Goal: Navigation & Orientation: Understand site structure

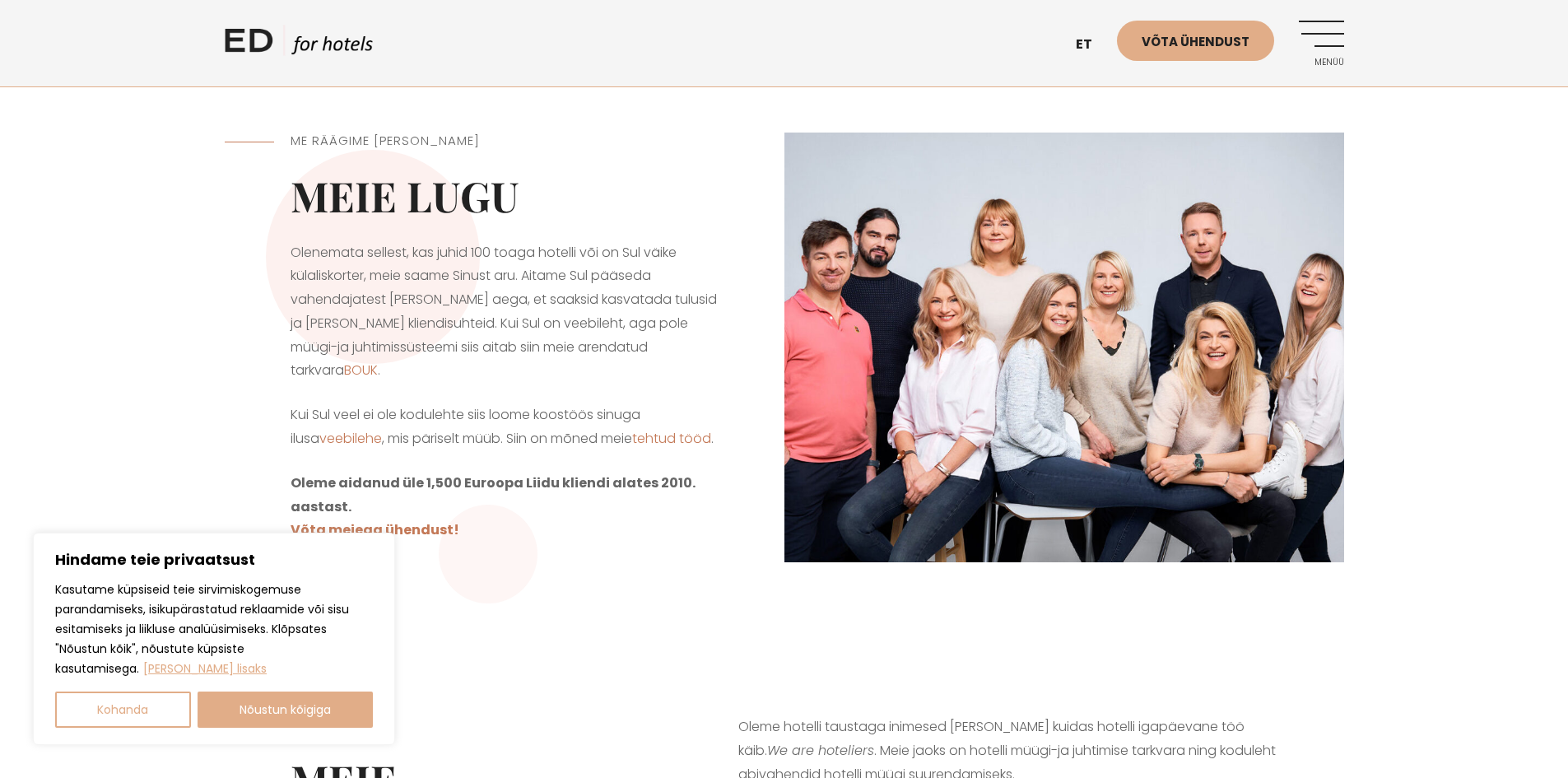
click at [290, 38] on link "ED HOTELS" at bounding box center [298, 45] width 148 height 41
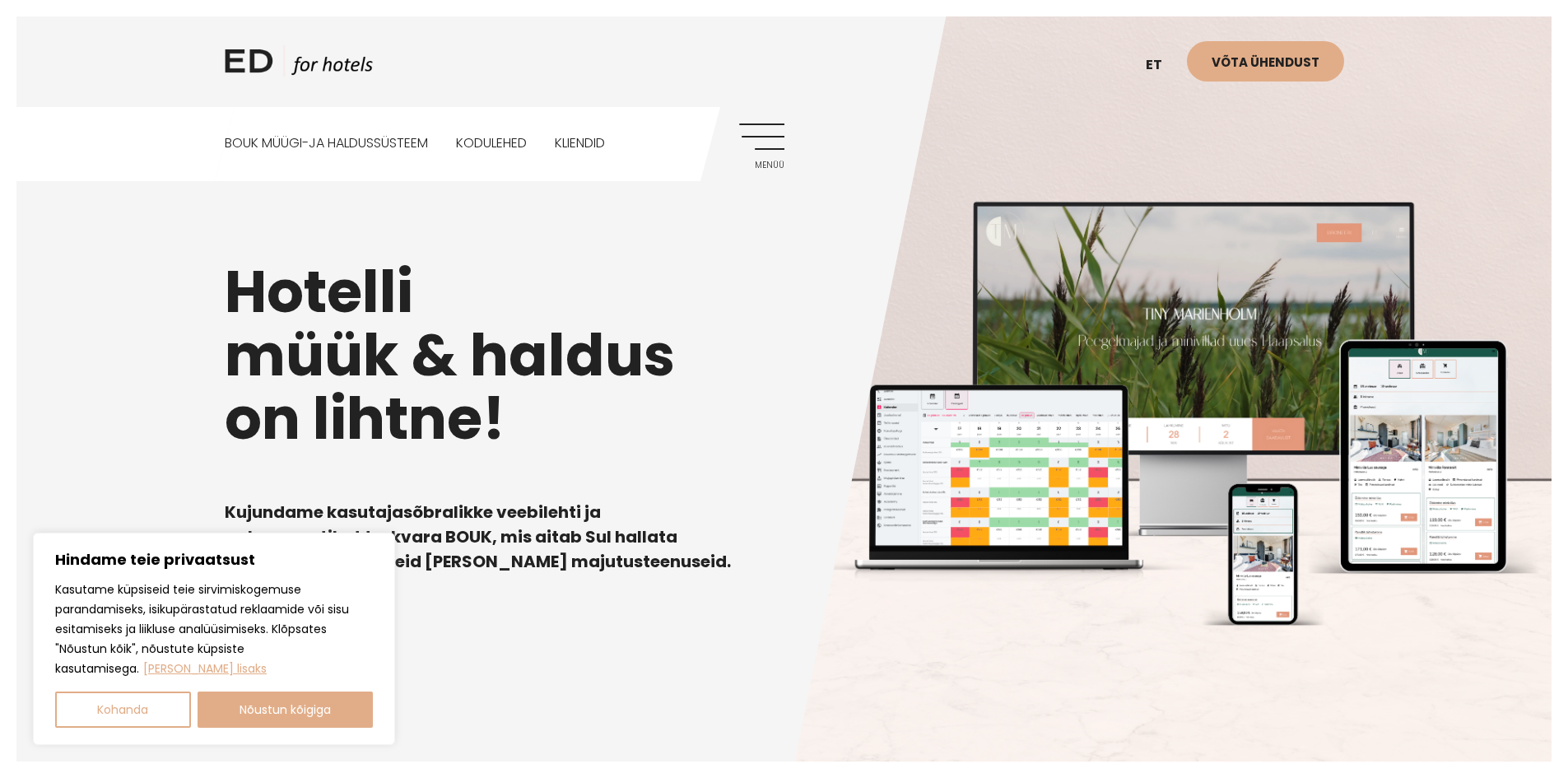
click at [260, 729] on div "Hindame teie privaatsust Kasutame küpsiseid teie sirvimiskogemuse parandamiseks…" at bounding box center [214, 639] width 362 height 213
click at [289, 699] on button "Nõustun kõigiga" at bounding box center [285, 710] width 176 height 36
checkbox input "true"
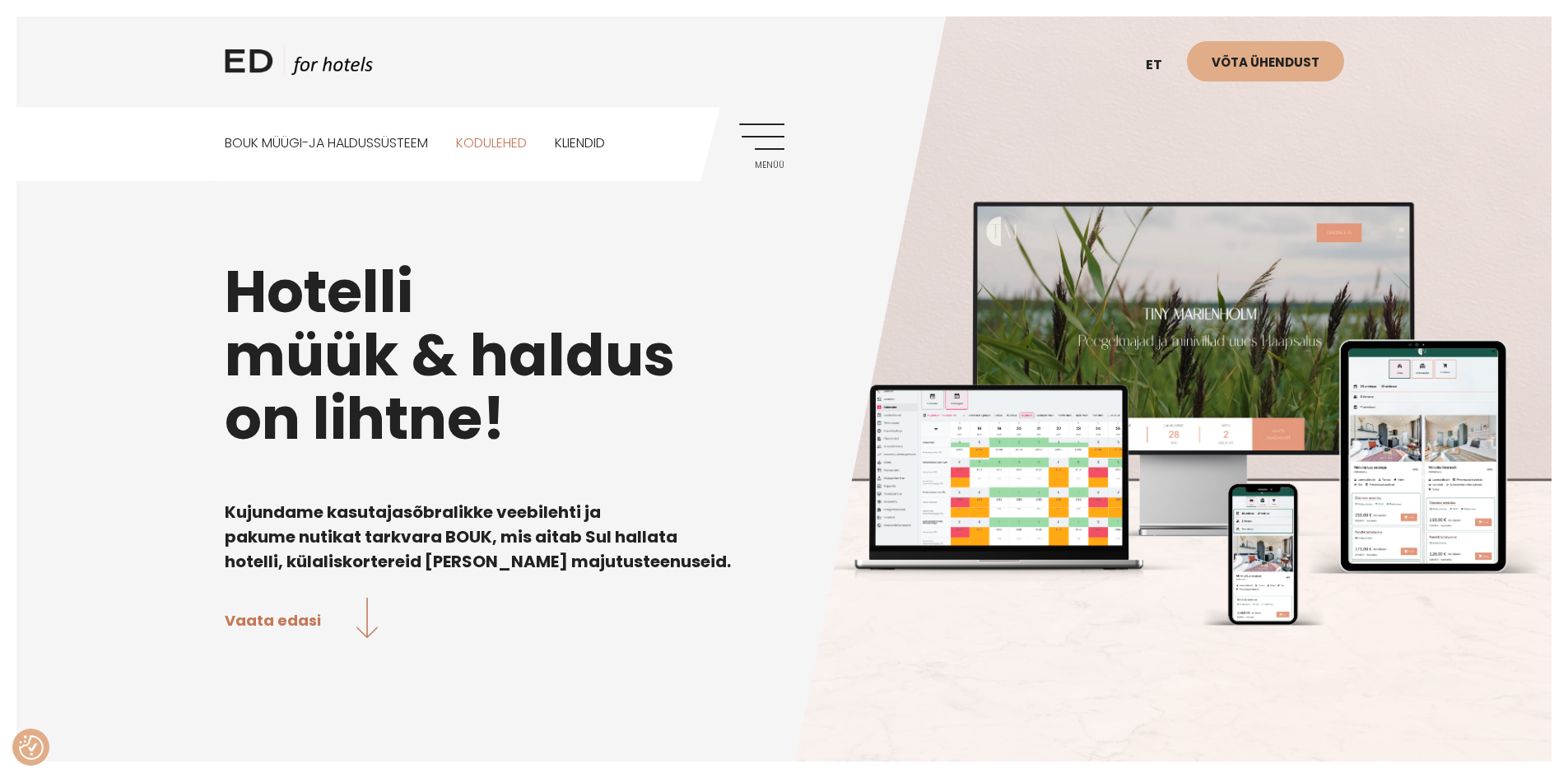
click at [497, 138] on link "Kodulehed" at bounding box center [491, 143] width 71 height 73
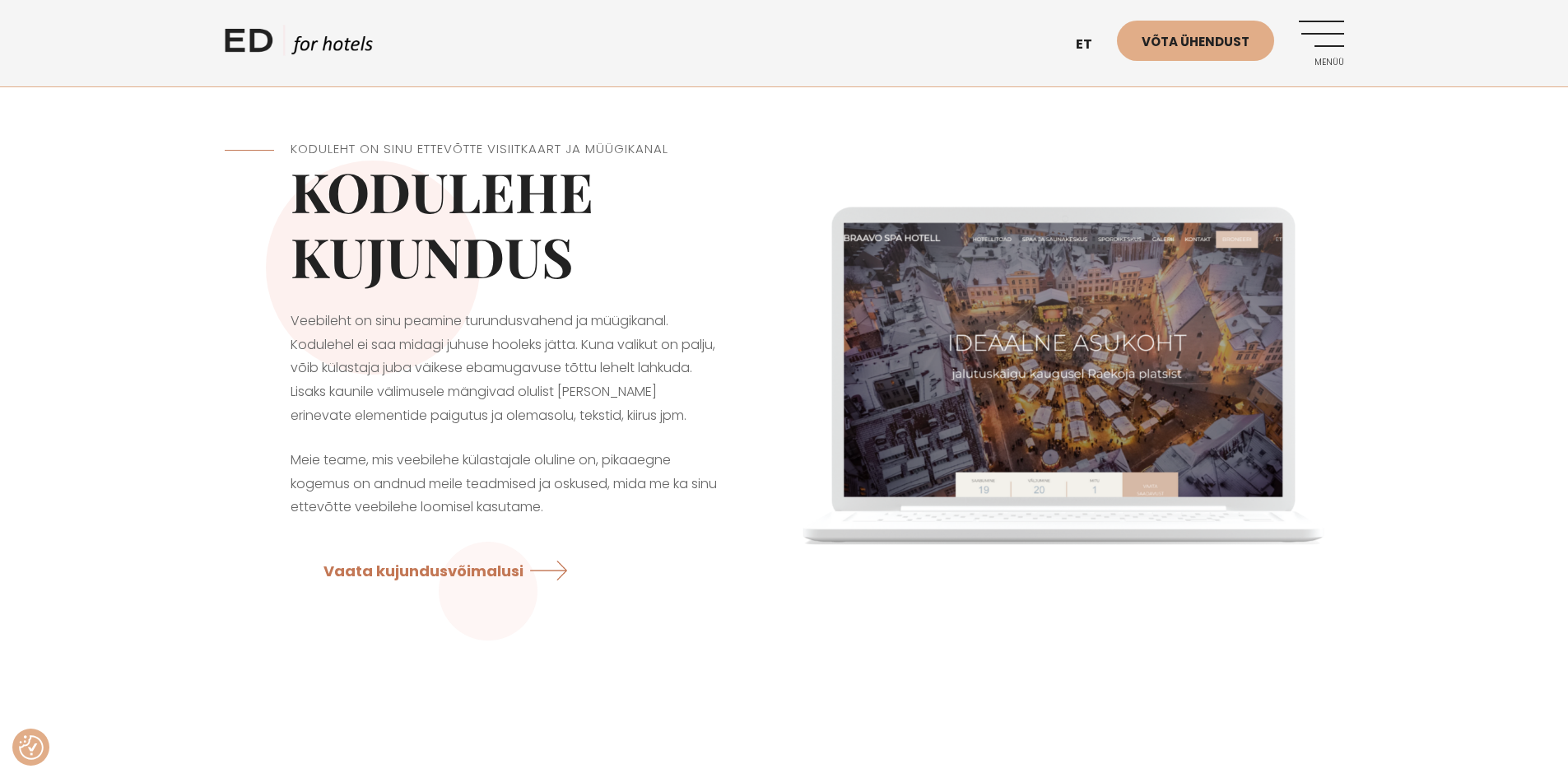
click at [272, 52] on link "ED HOTELS" at bounding box center [298, 45] width 148 height 41
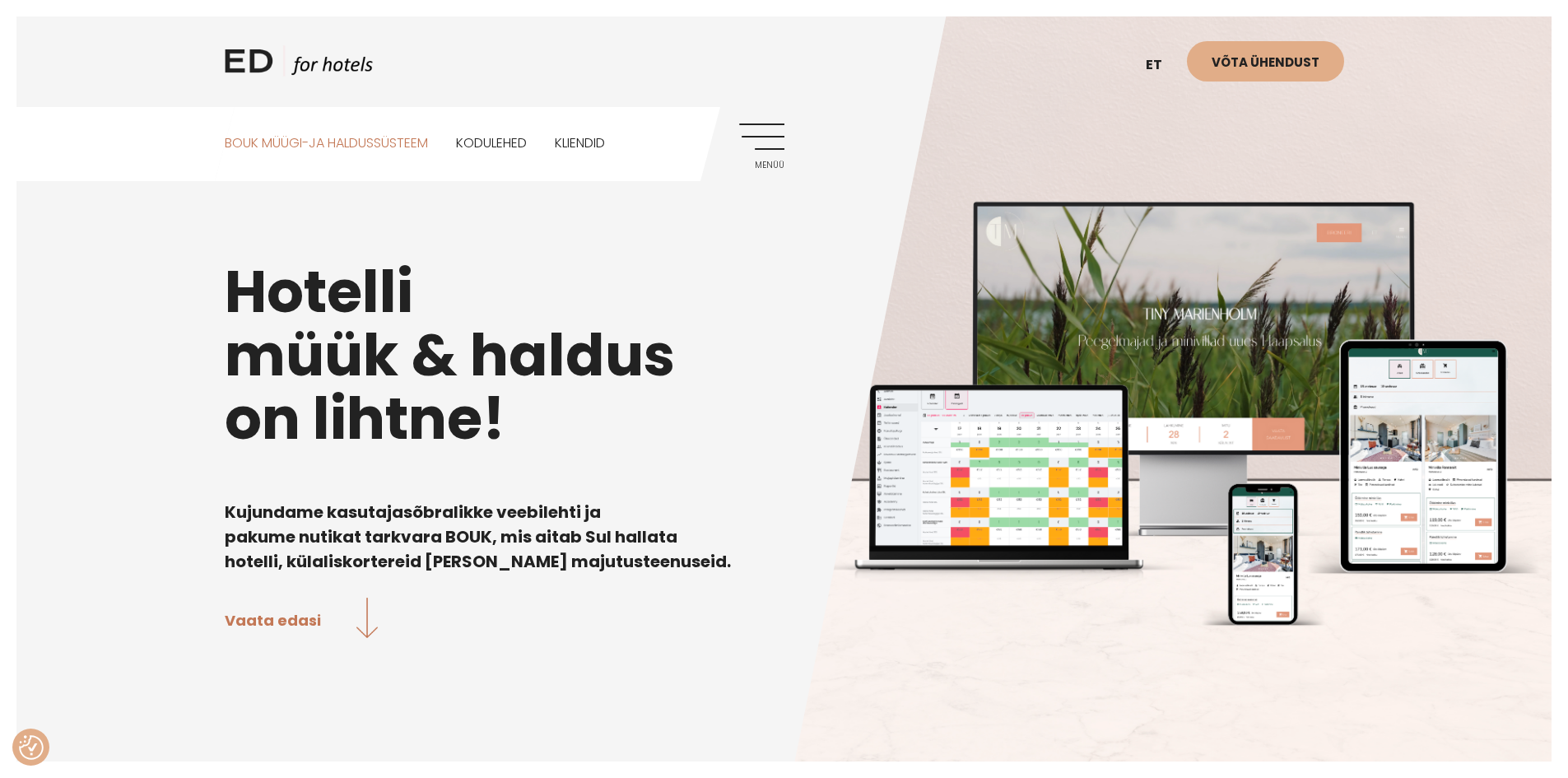
click at [294, 148] on link "BOUK MÜÜGI-JA HALDUSSÜSTEEM" at bounding box center [326, 143] width 203 height 73
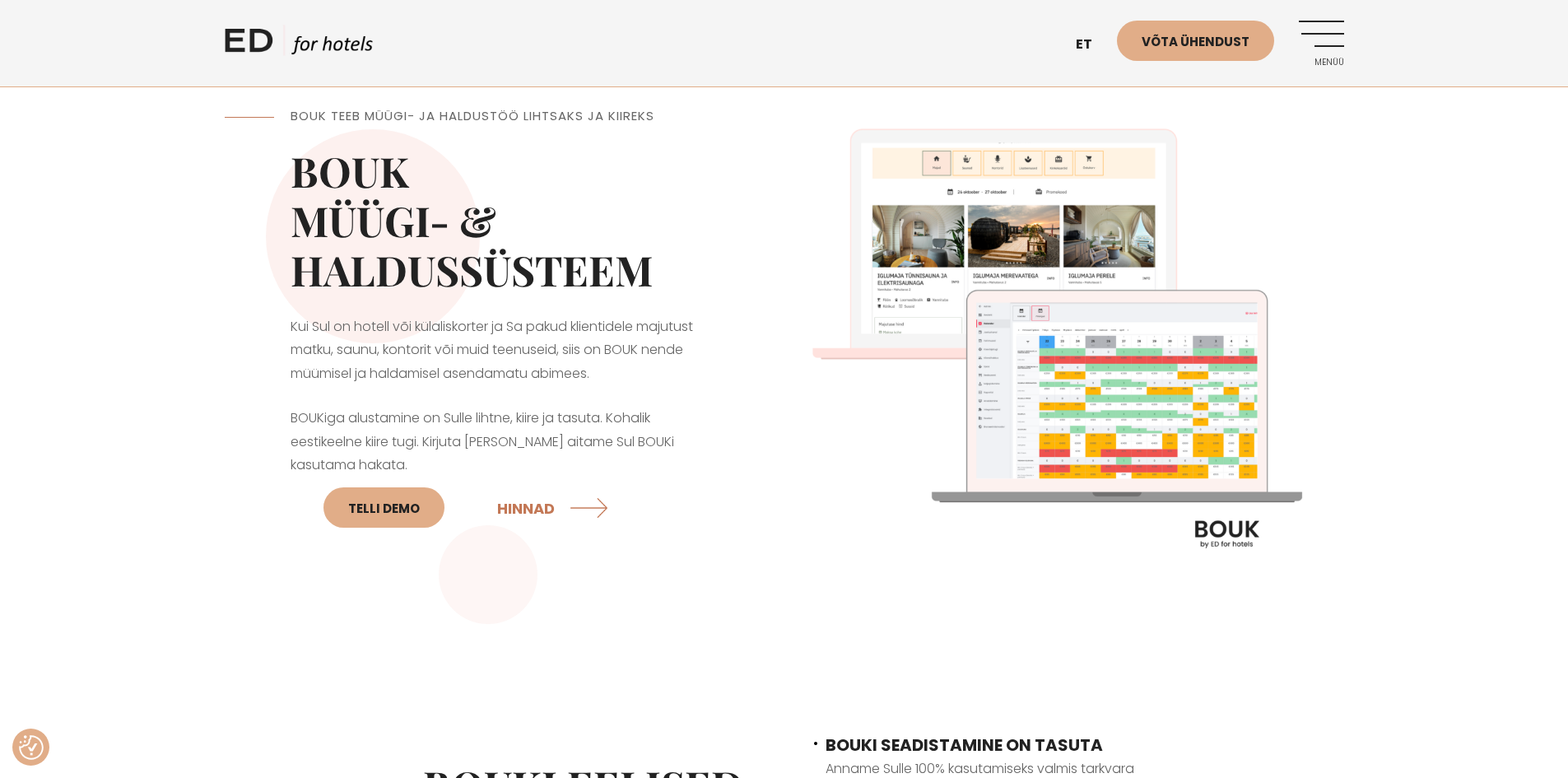
click at [333, 44] on link "ED HOTELS" at bounding box center [298, 45] width 148 height 41
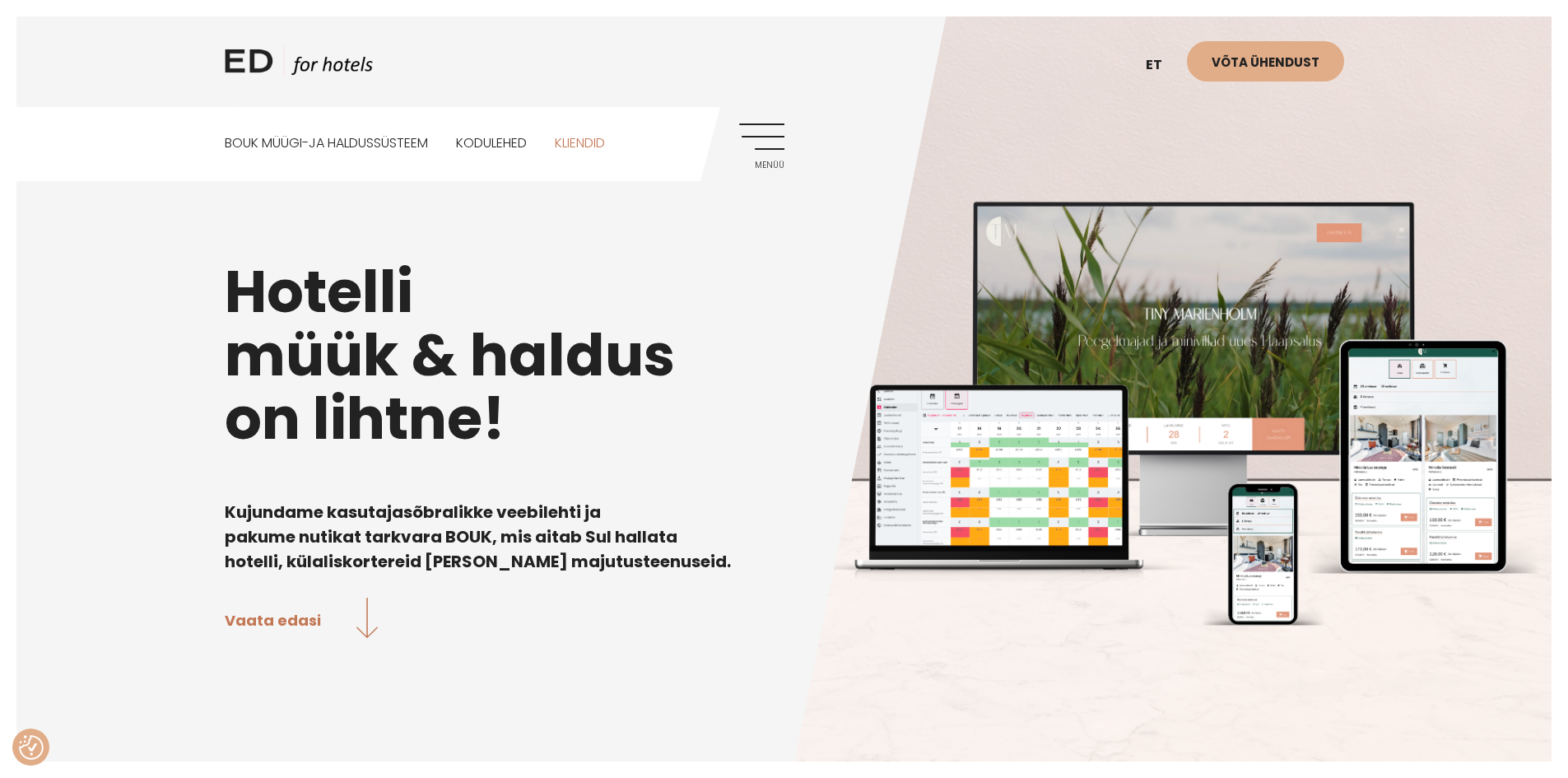
click at [581, 133] on link "Kliendid" at bounding box center [580, 143] width 50 height 73
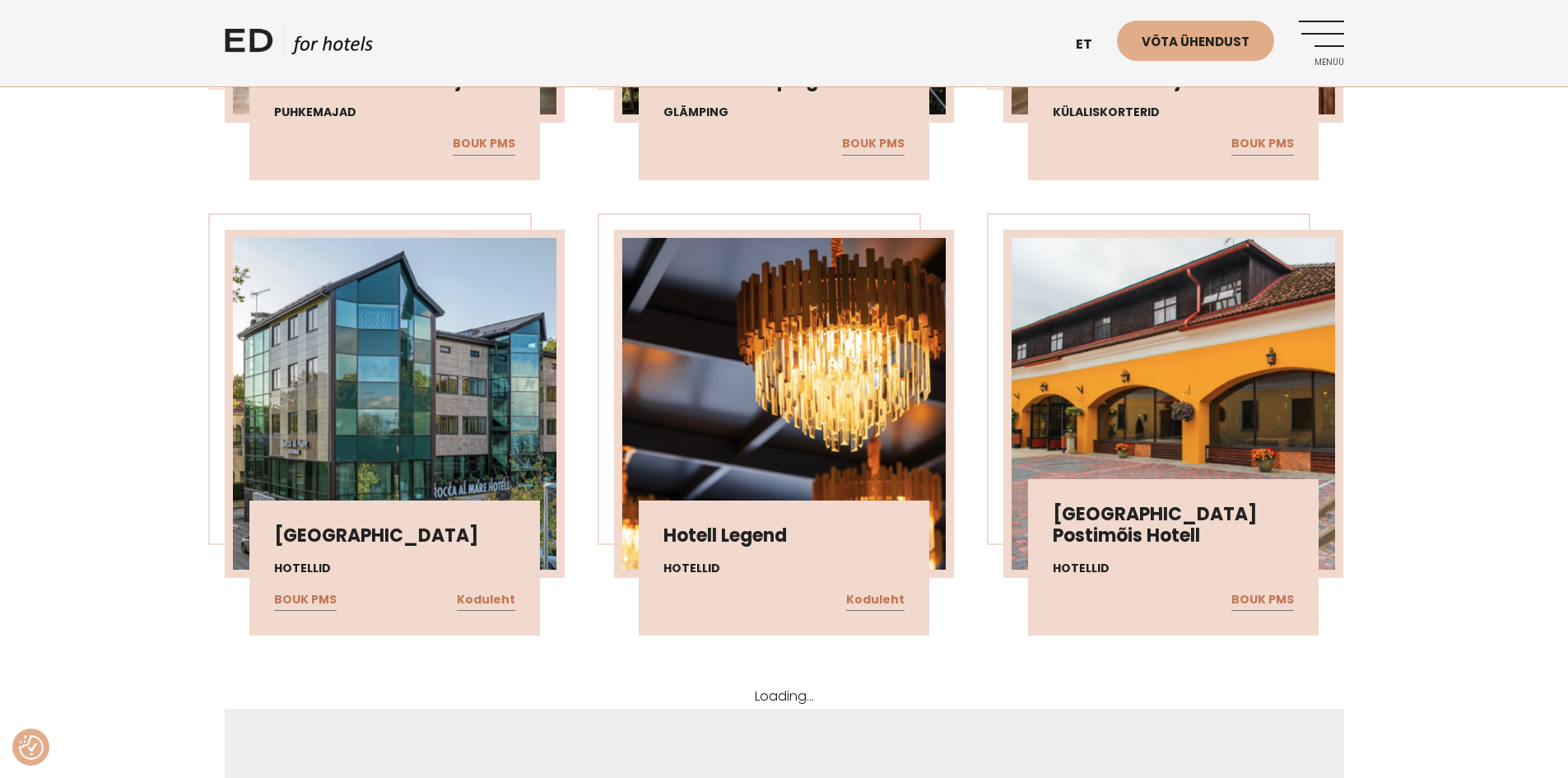
scroll to position [2786, 0]
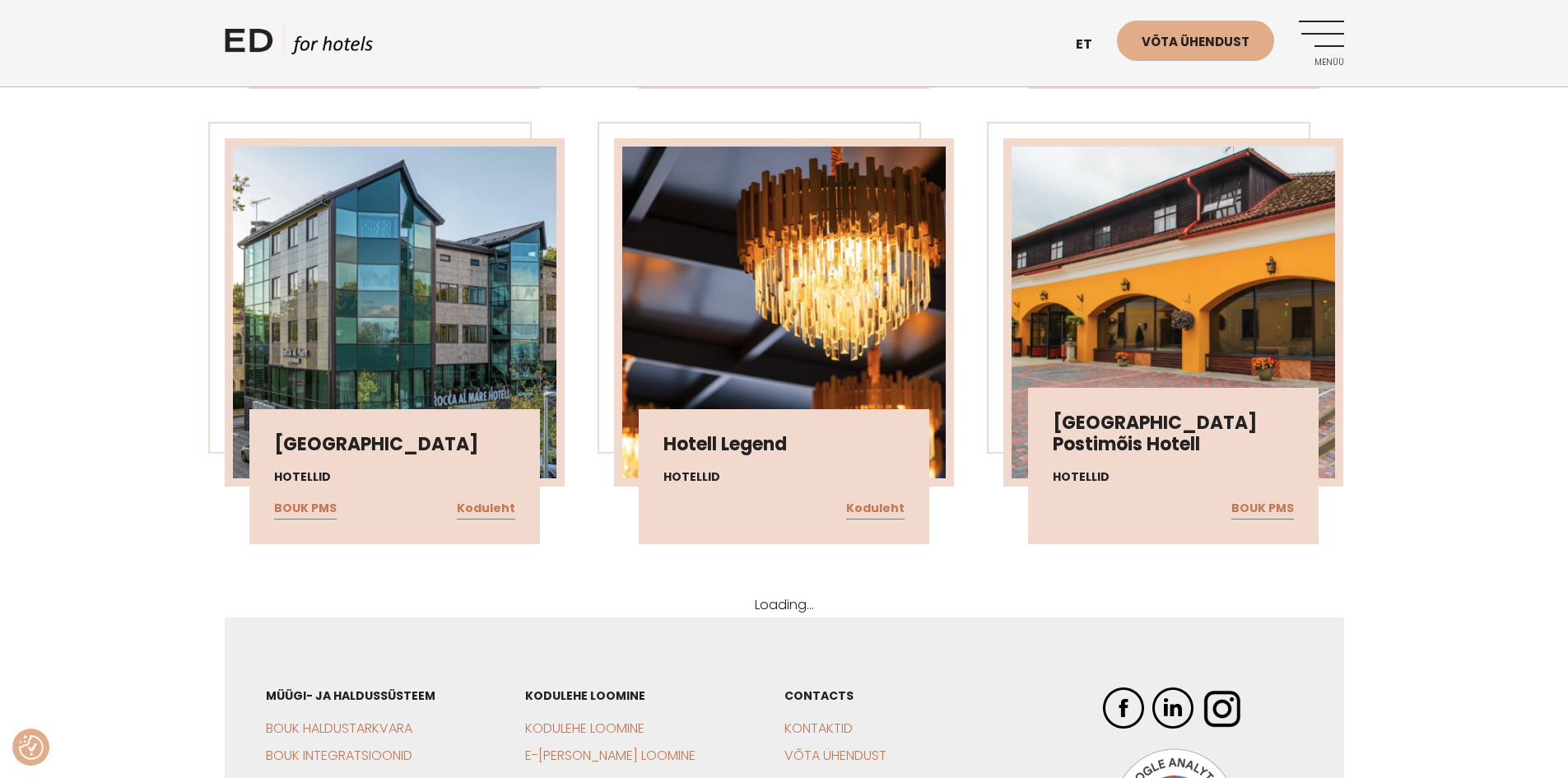
scroll to position [3162, 0]
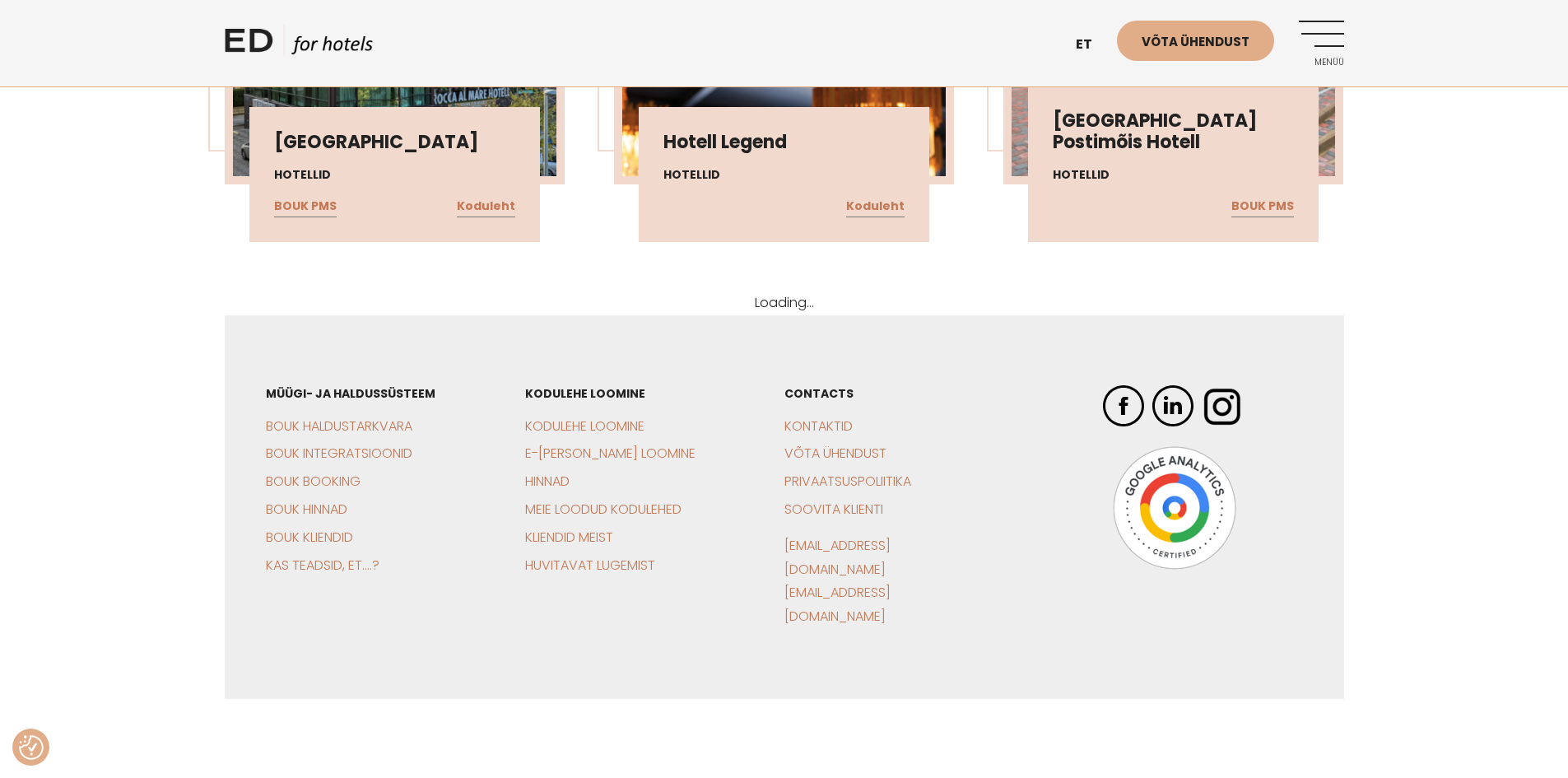
click at [1225, 398] on img at bounding box center [1222, 406] width 41 height 41
